Goal: Task Accomplishment & Management: Use online tool/utility

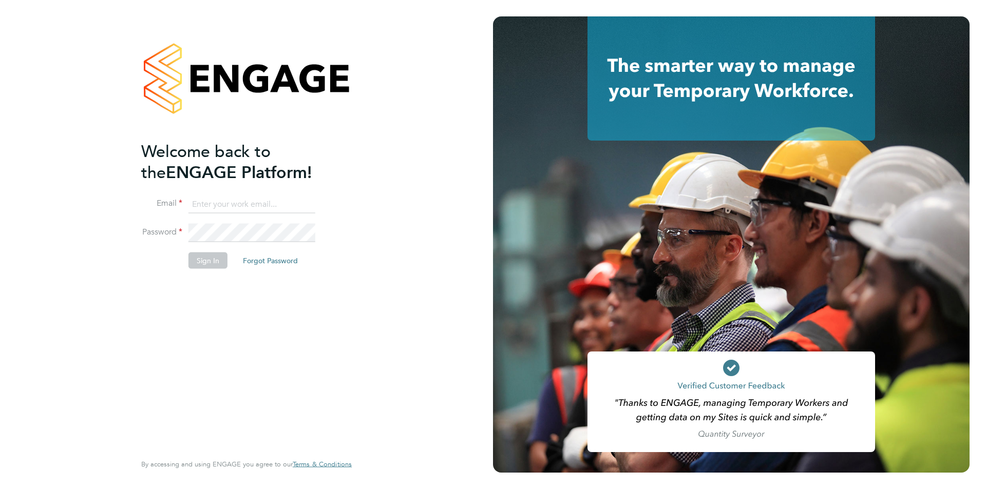
type input "[EMAIL_ADDRESS][DOMAIN_NAME]"
click at [210, 259] on button "Sign In" at bounding box center [207, 260] width 39 height 16
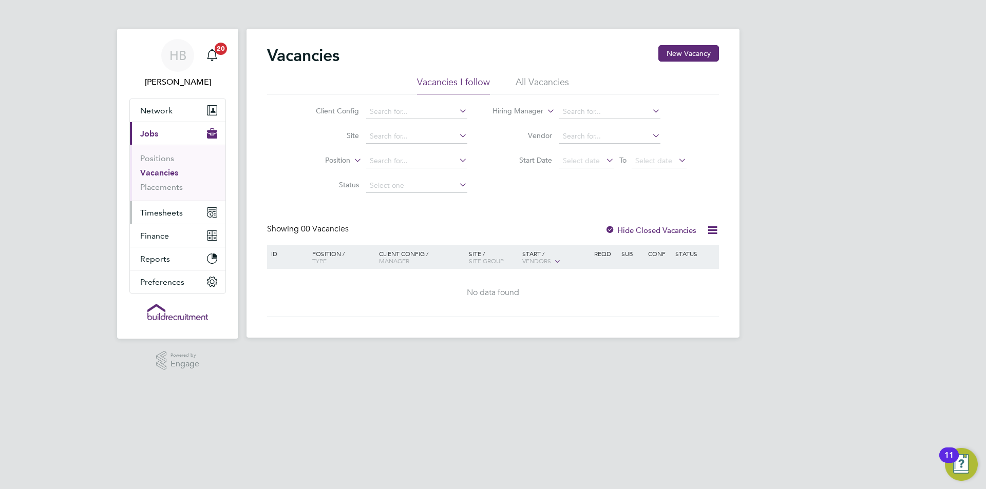
click at [176, 204] on button "Timesheets" at bounding box center [177, 212] width 95 height 23
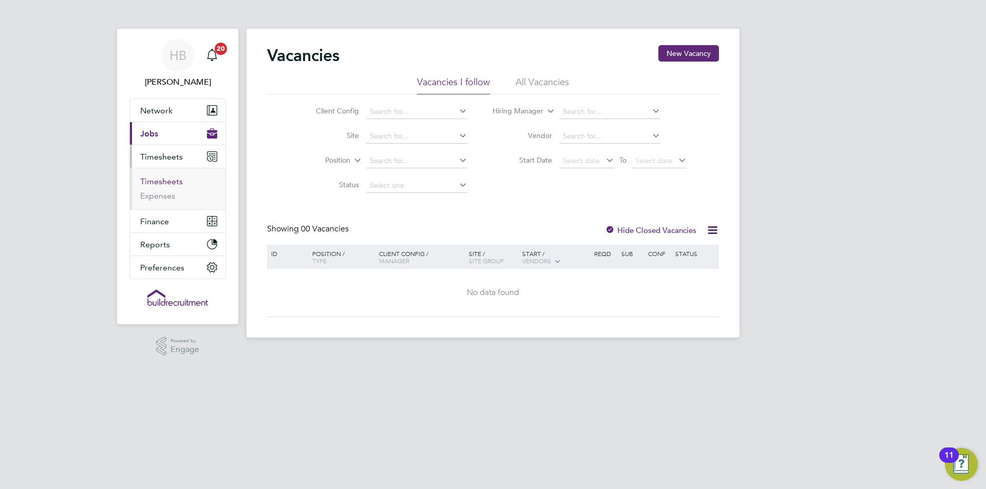
click at [175, 177] on link "Timesheets" at bounding box center [161, 182] width 43 height 10
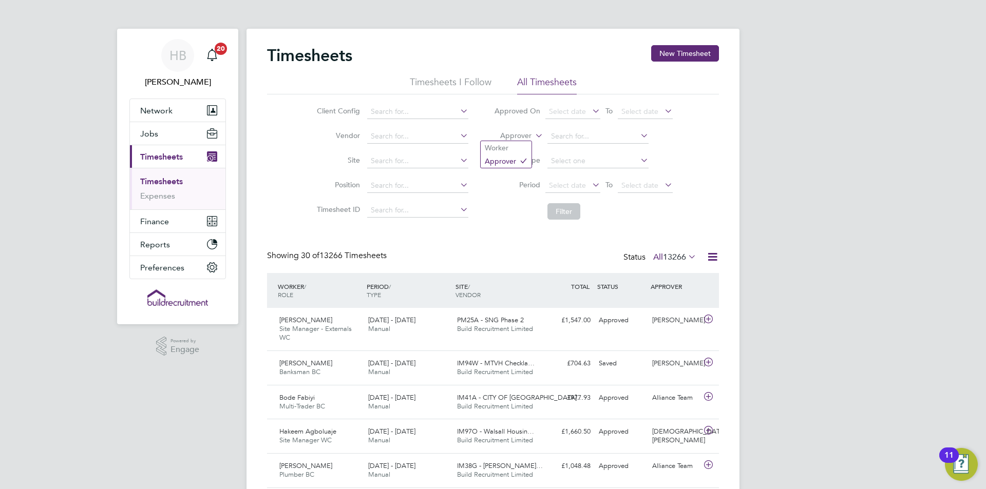
click at [513, 139] on label "Approver" at bounding box center [508, 136] width 46 height 10
click at [515, 134] on label "Approver" at bounding box center [508, 136] width 46 height 10
click at [522, 134] on label "Approver" at bounding box center [508, 136] width 46 height 10
click at [504, 137] on label "Approver" at bounding box center [508, 136] width 46 height 10
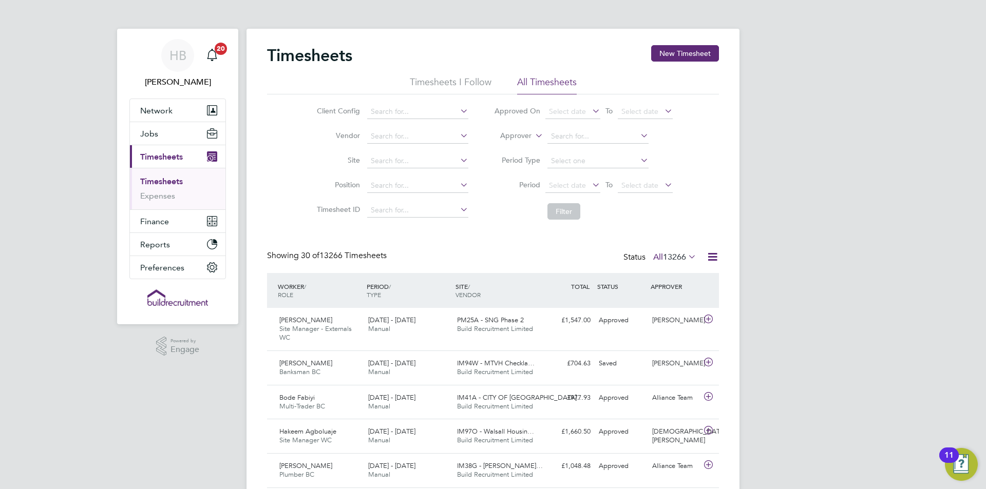
click at [509, 143] on li "Worker" at bounding box center [506, 147] width 51 height 13
click at [513, 133] on label "Worker" at bounding box center [508, 136] width 46 height 10
click at [503, 161] on li "Approver" at bounding box center [506, 161] width 51 height 13
click at [523, 135] on label "Approver" at bounding box center [508, 136] width 46 height 10
click at [517, 145] on li "Worker" at bounding box center [506, 147] width 51 height 13
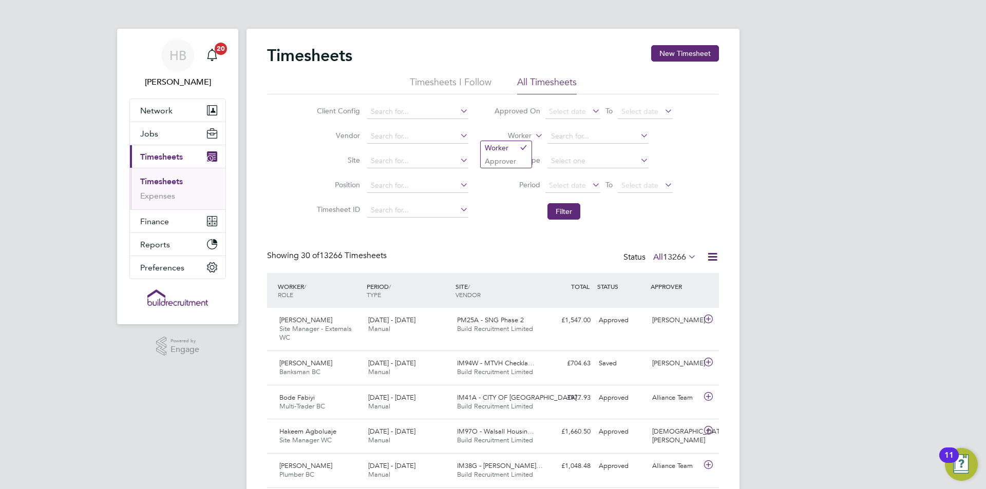
click at [517, 133] on label "Worker" at bounding box center [508, 136] width 46 height 10
click at [511, 157] on li "Approver" at bounding box center [506, 161] width 51 height 13
click at [511, 136] on label "Approver" at bounding box center [508, 136] width 46 height 10
click at [507, 147] on li "Worker" at bounding box center [506, 147] width 51 height 13
click at [515, 131] on li "Worker" at bounding box center [583, 136] width 204 height 25
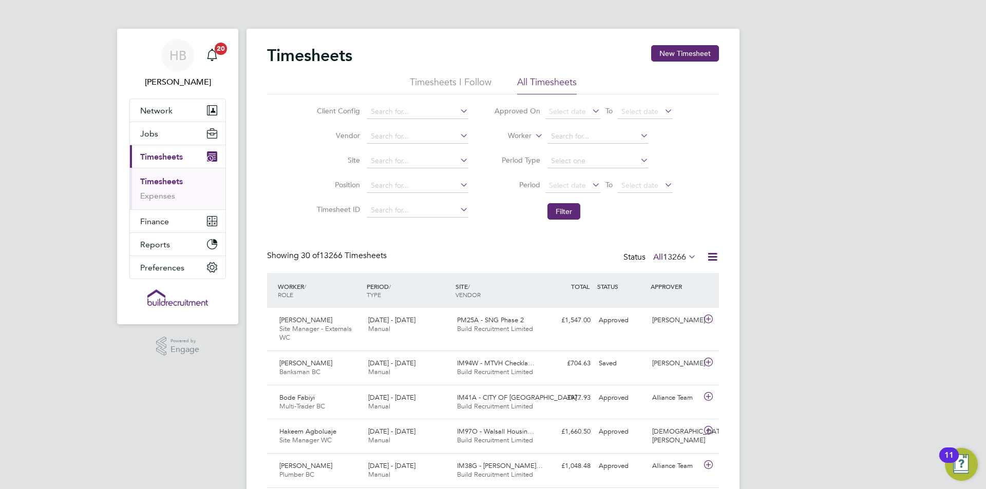
click at [522, 141] on li "Worker" at bounding box center [583, 136] width 204 height 25
click at [526, 136] on label "Worker" at bounding box center [508, 136] width 46 height 10
click at [514, 158] on li "Approver" at bounding box center [506, 161] width 51 height 13
